Goal: Transaction & Acquisition: Purchase product/service

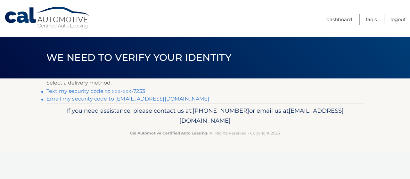
click at [124, 89] on link "Text my security code to xxx-xxx-7233" at bounding box center [95, 91] width 99 height 6
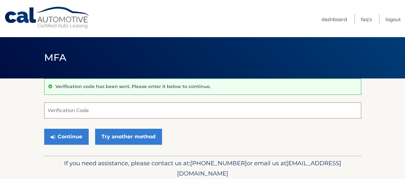
click at [106, 110] on input "Verification Code" at bounding box center [202, 110] width 317 height 16
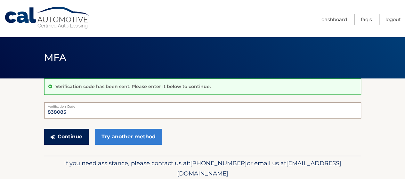
type input "838085"
click at [63, 138] on button "Continue" at bounding box center [66, 137] width 44 height 16
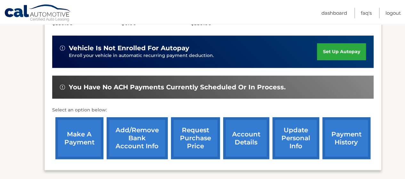
scroll to position [169, 0]
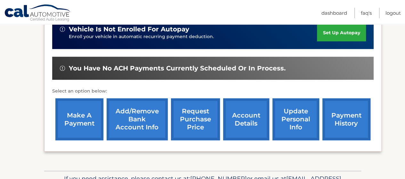
click at [342, 116] on link "payment history" at bounding box center [346, 119] width 48 height 42
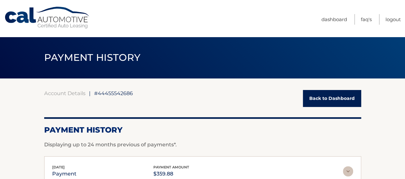
click at [340, 99] on link "Back to Dashboard" at bounding box center [332, 98] width 58 height 17
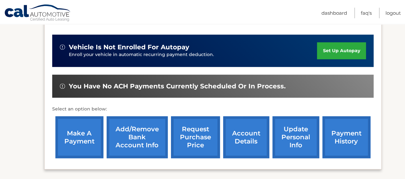
scroll to position [154, 0]
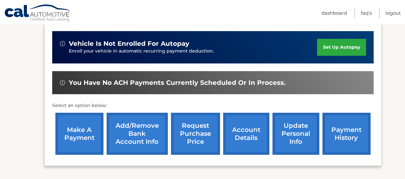
click at [74, 131] on link "make a payment" at bounding box center [79, 134] width 48 height 42
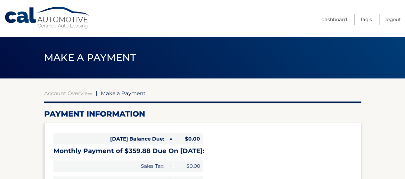
select select "NmNiZjRkNGMtMWEyYy00NzQ2LTkwMDQtYjE5MzQ5OWMyZGQw"
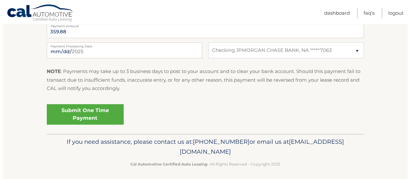
scroll to position [277, 0]
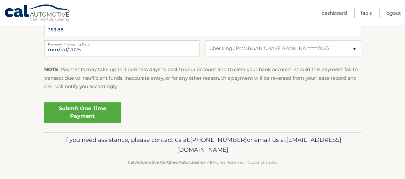
click at [88, 109] on link "Submit One Time Payment" at bounding box center [82, 112] width 77 height 20
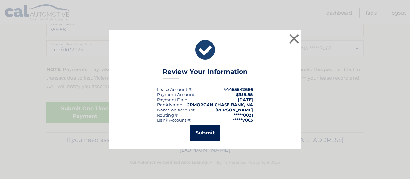
click at [204, 129] on button "Submit" at bounding box center [205, 132] width 30 height 15
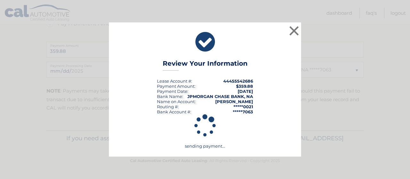
scroll to position [255, 0]
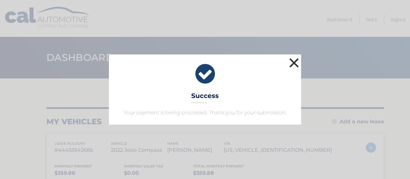
click at [296, 64] on button "×" at bounding box center [293, 62] width 13 height 13
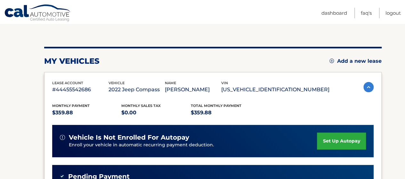
scroll to position [45, 0]
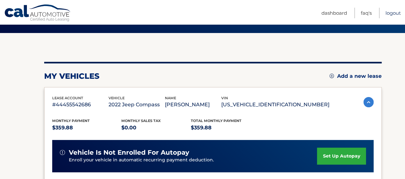
click at [395, 14] on link "Logout" at bounding box center [392, 13] width 15 height 11
